Goal: Transaction & Acquisition: Purchase product/service

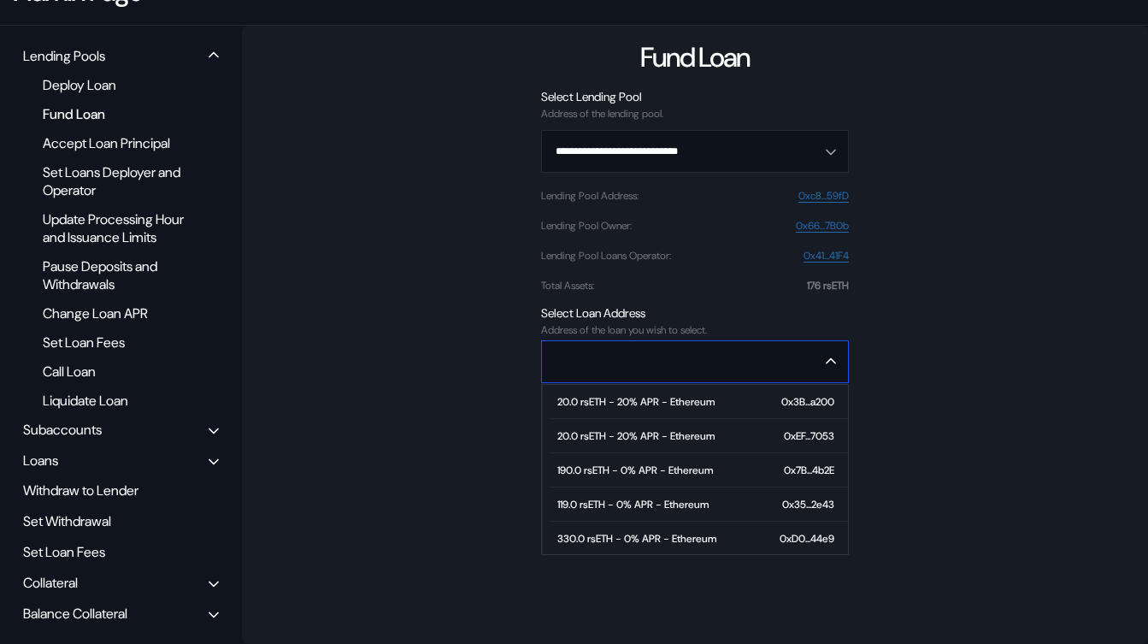
scroll to position [139, 0]
click at [619, 531] on div "75.0 rsETH - 0% APR - Ethereum" at bounding box center [632, 537] width 151 height 12
type input "**********"
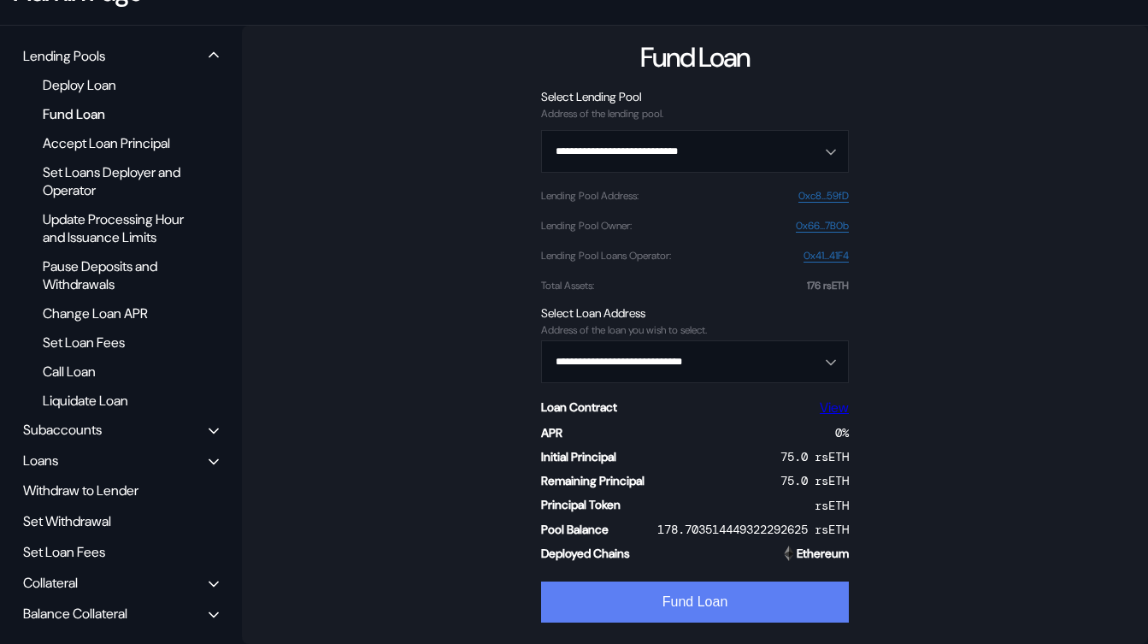
click at [706, 581] on button "Fund Loan" at bounding box center [695, 601] width 308 height 41
